Goal: Information Seeking & Learning: Learn about a topic

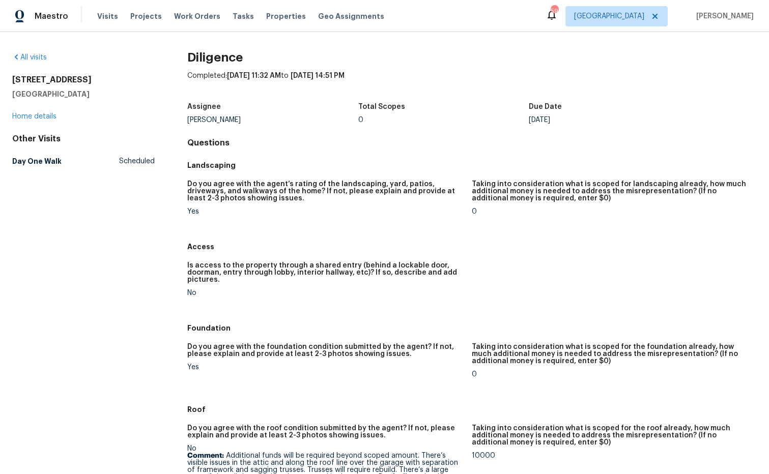
drag, startPoint x: 97, startPoint y: 95, endPoint x: 8, endPoint y: 77, distance: 91.3
click at [8, 77] on div "All visits [STREET_ADDRESS] Home details Other Visits Day One Walk Scheduled Di…" at bounding box center [384, 253] width 769 height 442
copy div "110 Spring Creek Ct Fayetteville, GA 30215"
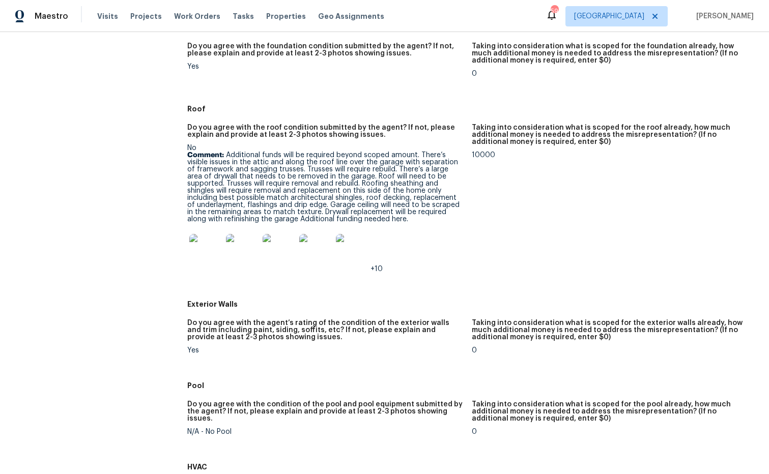
scroll to position [301, 0]
click at [207, 261] on img at bounding box center [205, 250] width 33 height 33
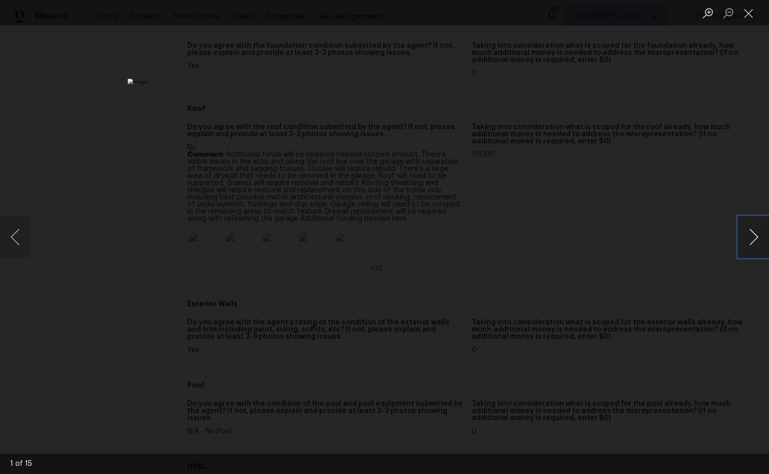
click at [754, 236] on button "Next image" at bounding box center [754, 237] width 31 height 41
drag, startPoint x: 745, startPoint y: 14, endPoint x: 647, endPoint y: 194, distance: 205.3
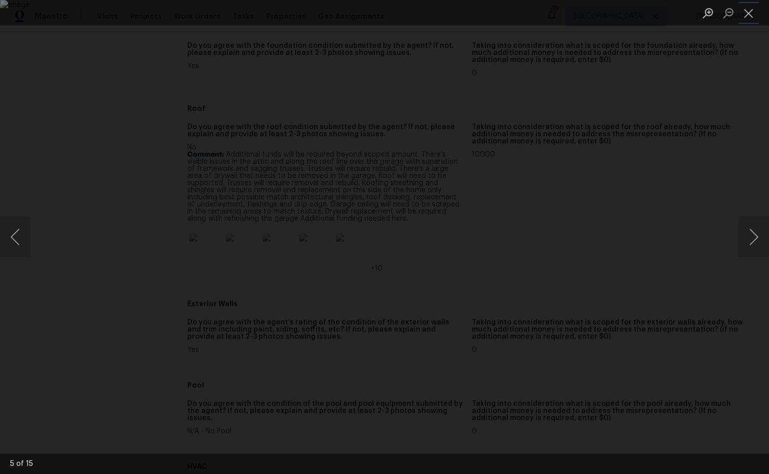
click at [745, 14] on button "Close lightbox" at bounding box center [749, 13] width 20 height 18
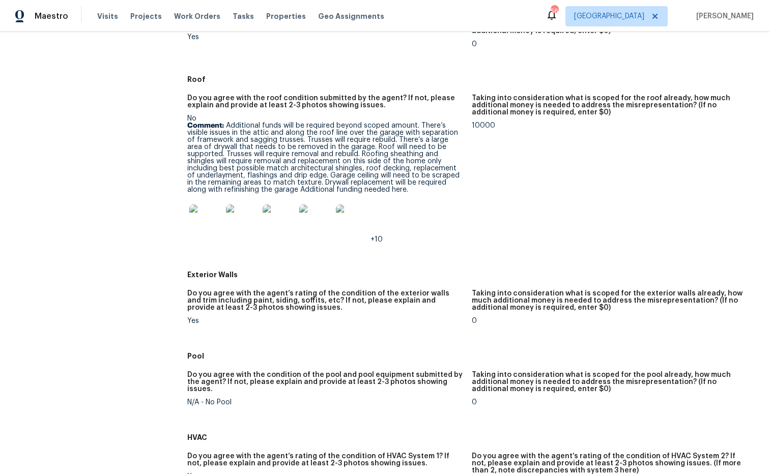
scroll to position [328, 0]
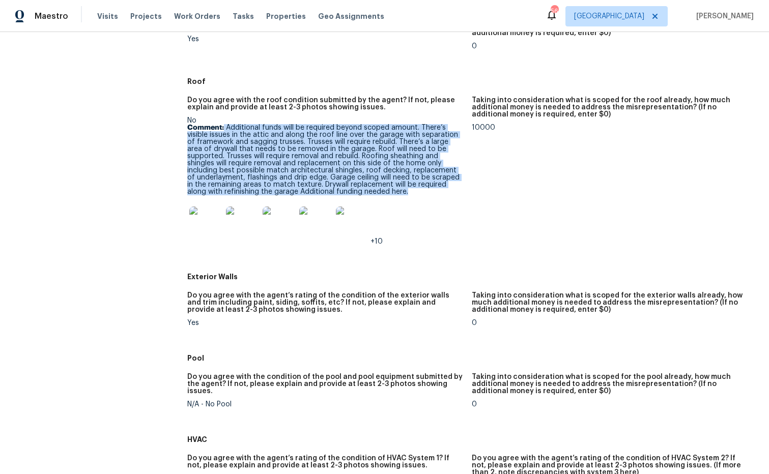
drag, startPoint x: 261, startPoint y: 135, endPoint x: 389, endPoint y: 194, distance: 141.2
click at [389, 194] on p "Comment: Additional funds will be required beyond scoped amount. There’s visibl…" at bounding box center [325, 159] width 277 height 71
copy p "Additional funds will be required beyond scoped amount. There’s visible issues …"
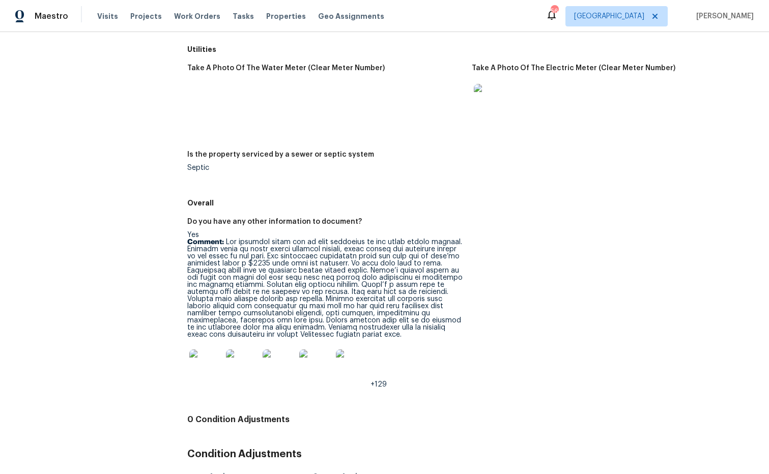
scroll to position [1506, 0]
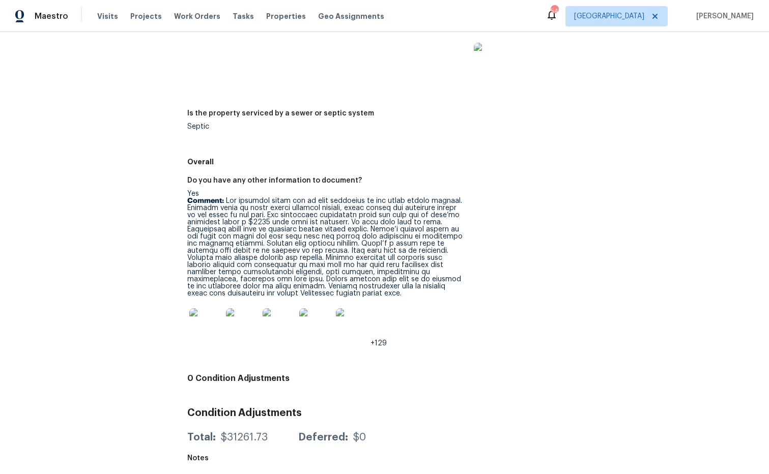
click at [211, 333] on img at bounding box center [205, 325] width 33 height 33
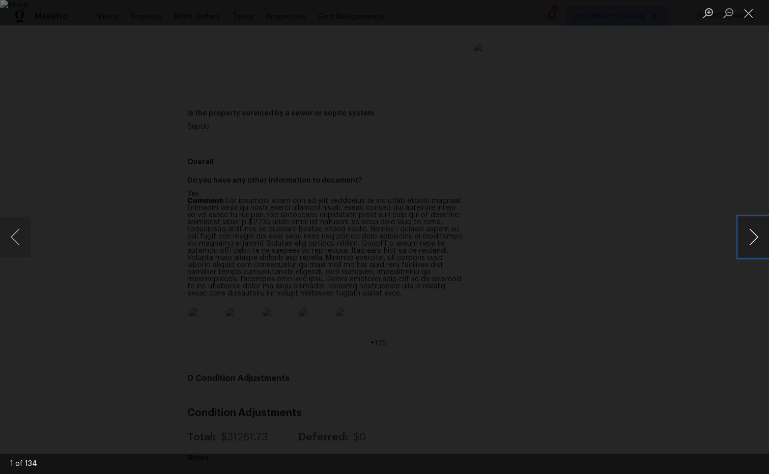
click at [754, 240] on button "Next image" at bounding box center [754, 237] width 31 height 41
drag, startPoint x: 750, startPoint y: 20, endPoint x: 741, endPoint y: 36, distance: 18.2
click at [747, 30] on div "4 of 134" at bounding box center [384, 237] width 769 height 474
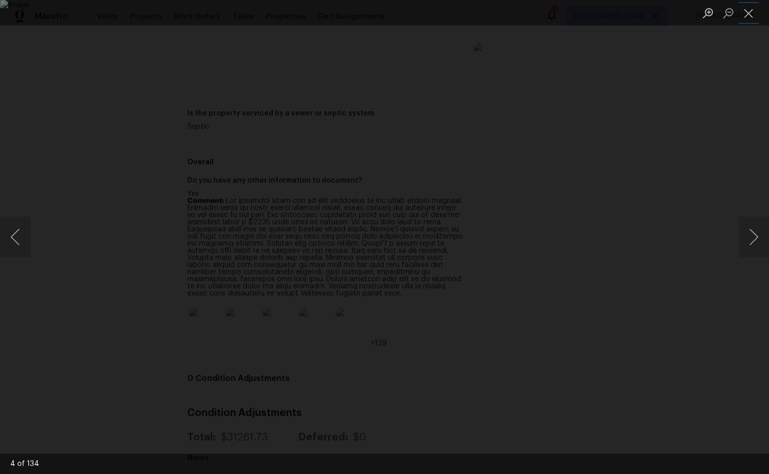
drag, startPoint x: 746, startPoint y: 15, endPoint x: 685, endPoint y: 95, distance: 100.3
click at [745, 17] on button "Close lightbox" at bounding box center [749, 13] width 20 height 18
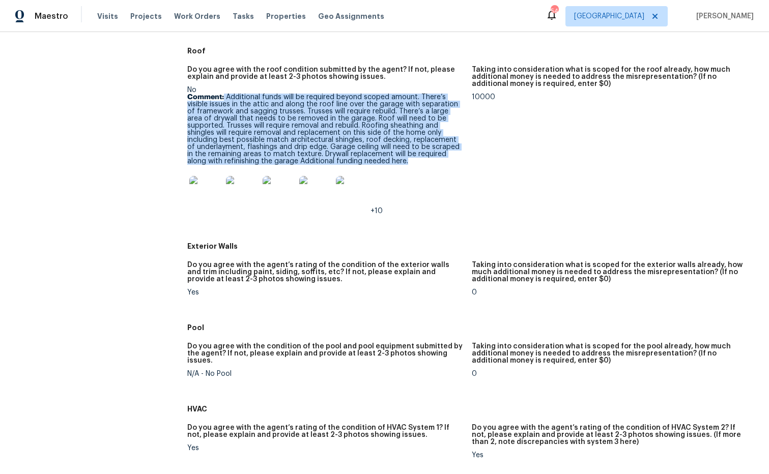
scroll to position [352, 0]
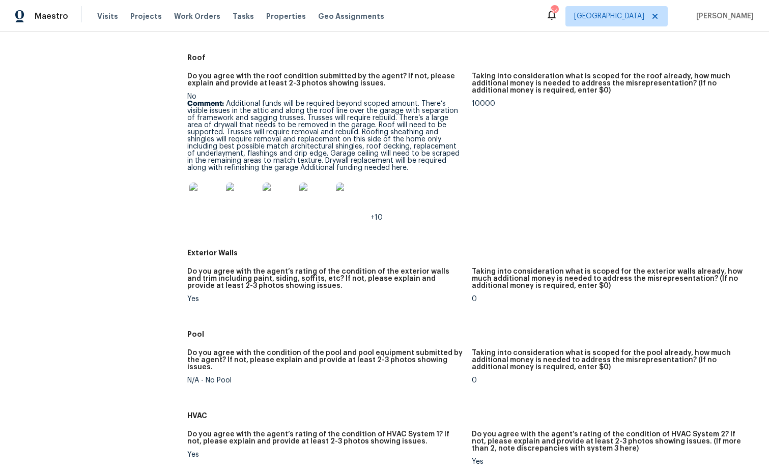
click at [342, 170] on p "Comment: Additional funds will be required beyond scoped amount. There’s visibl…" at bounding box center [325, 135] width 277 height 71
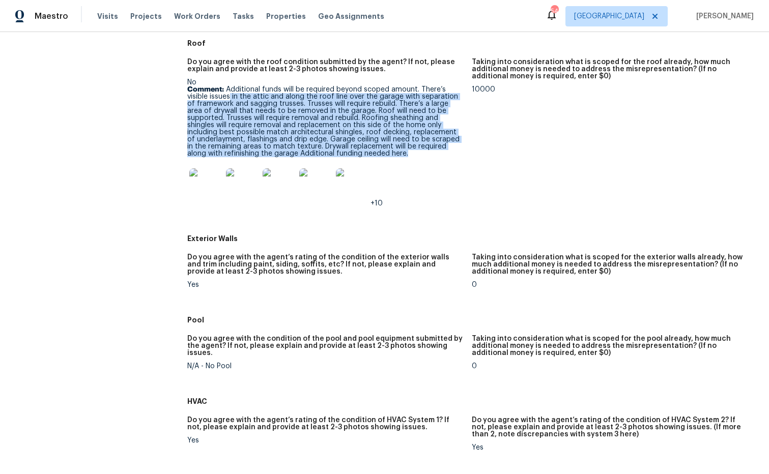
scroll to position [367, 0]
drag, startPoint x: 311, startPoint y: 164, endPoint x: 226, endPoint y: 96, distance: 109.3
click at [227, 90] on p "Comment: Additional funds will be required beyond scoped amount. There’s visibl…" at bounding box center [325, 121] width 277 height 71
copy p "Additional funds will be required beyond scoped amount. There’s visible issues …"
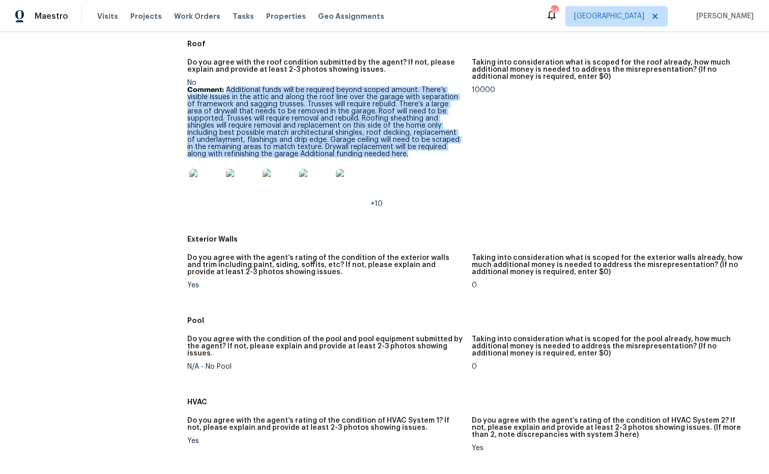
click at [217, 187] on img at bounding box center [205, 185] width 33 height 33
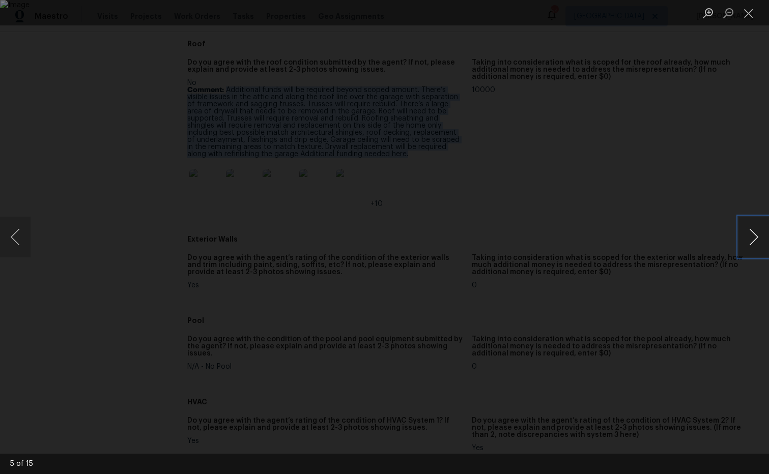
click at [748, 238] on button "Next image" at bounding box center [754, 237] width 31 height 41
click at [754, 239] on button "Next image" at bounding box center [754, 237] width 31 height 41
click at [754, 243] on button "Next image" at bounding box center [754, 237] width 31 height 41
click at [751, 17] on button "Close lightbox" at bounding box center [749, 13] width 20 height 18
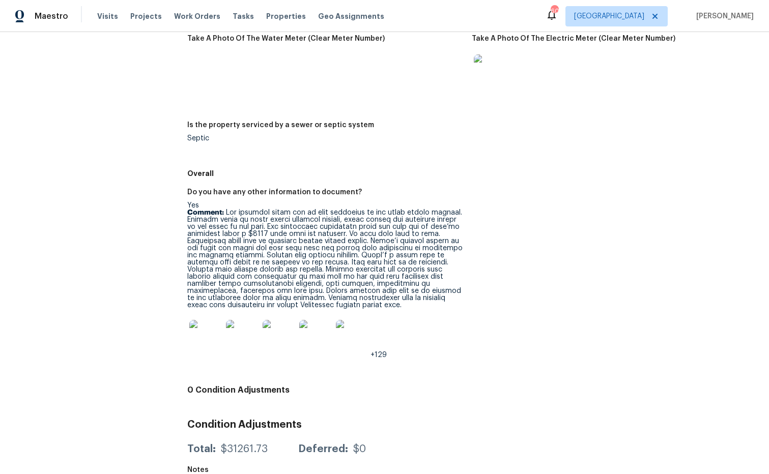
scroll to position [1493, 0]
